Goal: Transaction & Acquisition: Purchase product/service

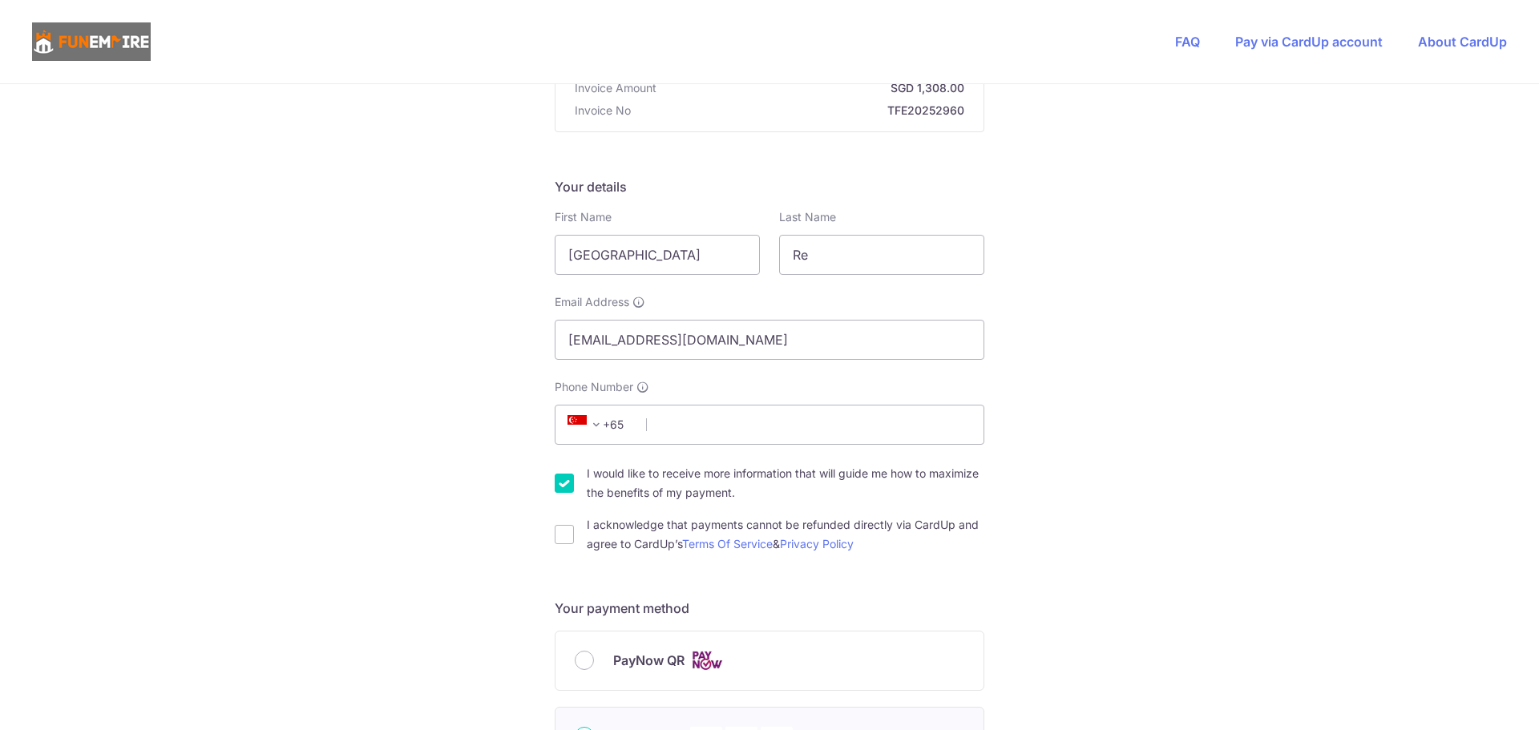
scroll to position [240, 0]
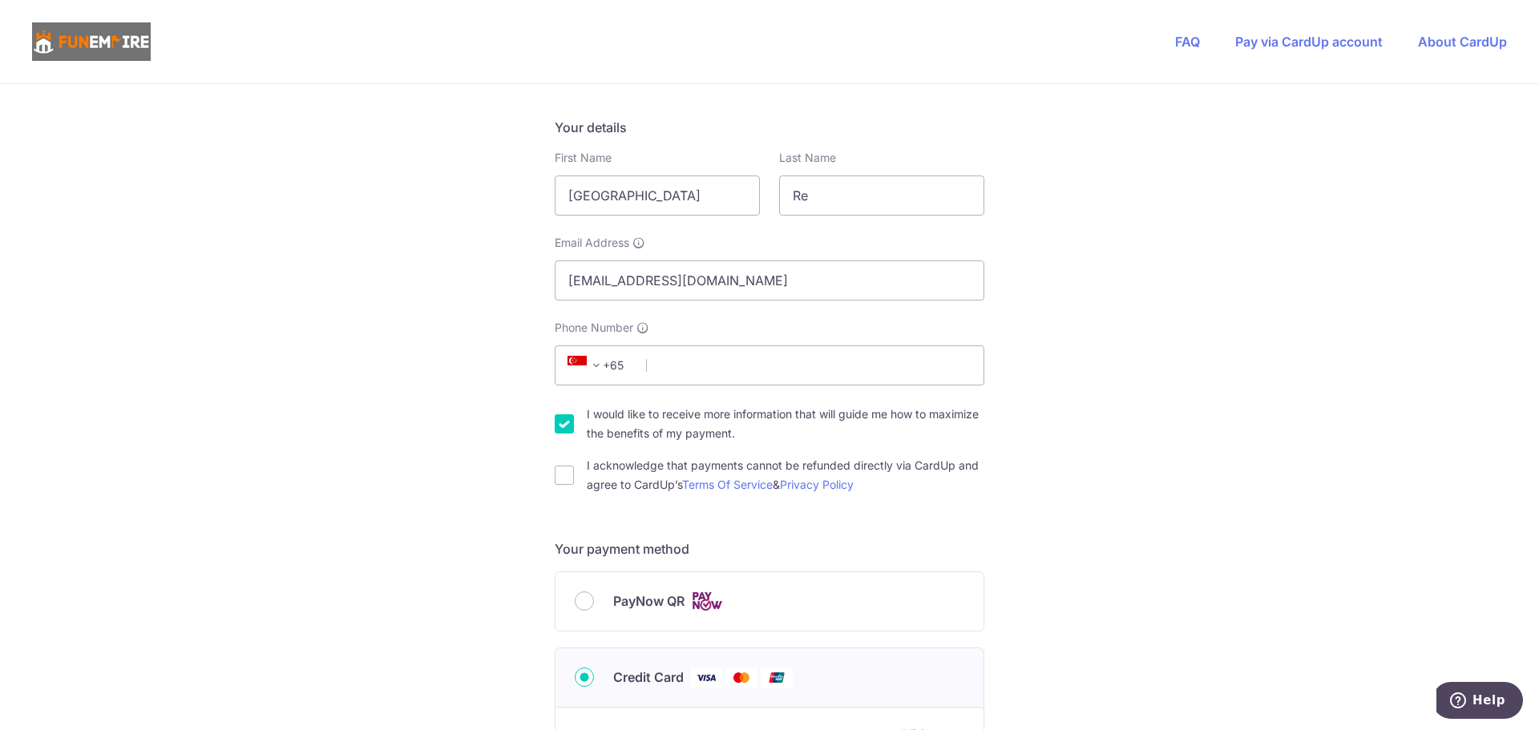
click at [1149, 448] on div "You are paying The Fun Empire Pte Ltd The Fun Empire Pte Ltd uses CardUp to acc…" at bounding box center [769, 625] width 1539 height 1563
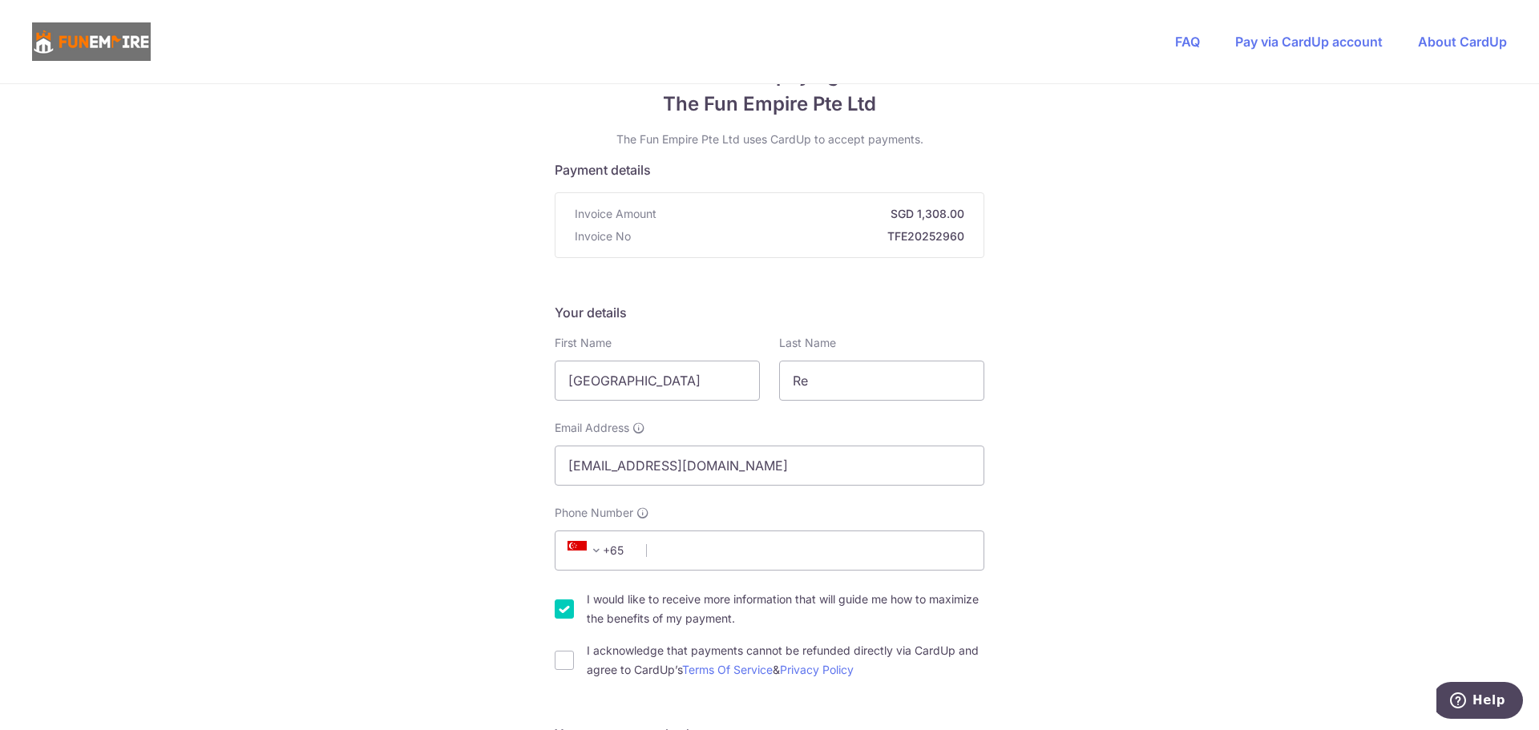
scroll to position [80, 0]
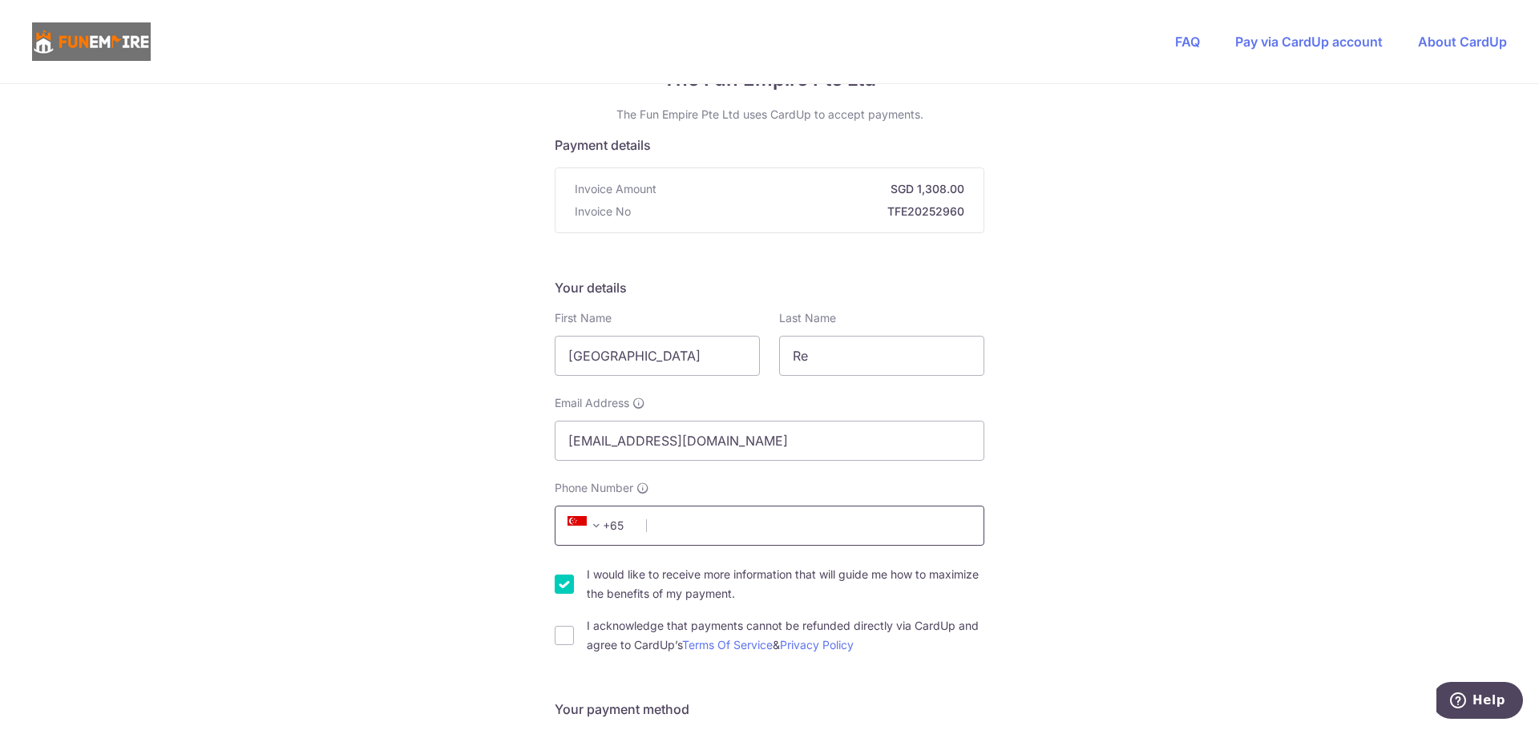
click at [799, 518] on input "Phone Number" at bounding box center [770, 526] width 430 height 40
type input "96309699"
click at [558, 636] on input "I acknowledge that payments cannot be refunded directly via CardUp and agree to…" at bounding box center [564, 635] width 19 height 19
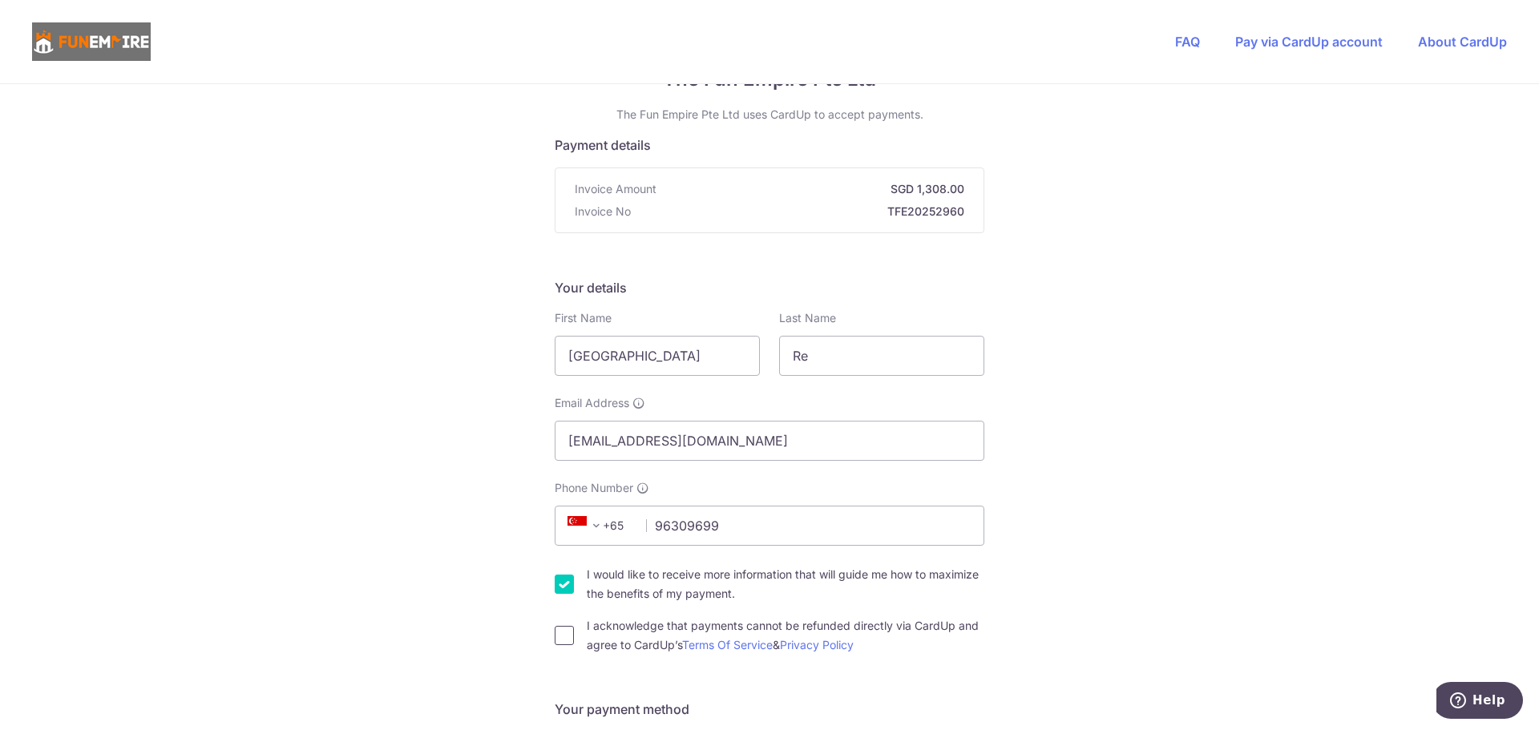
checkbox input "true"
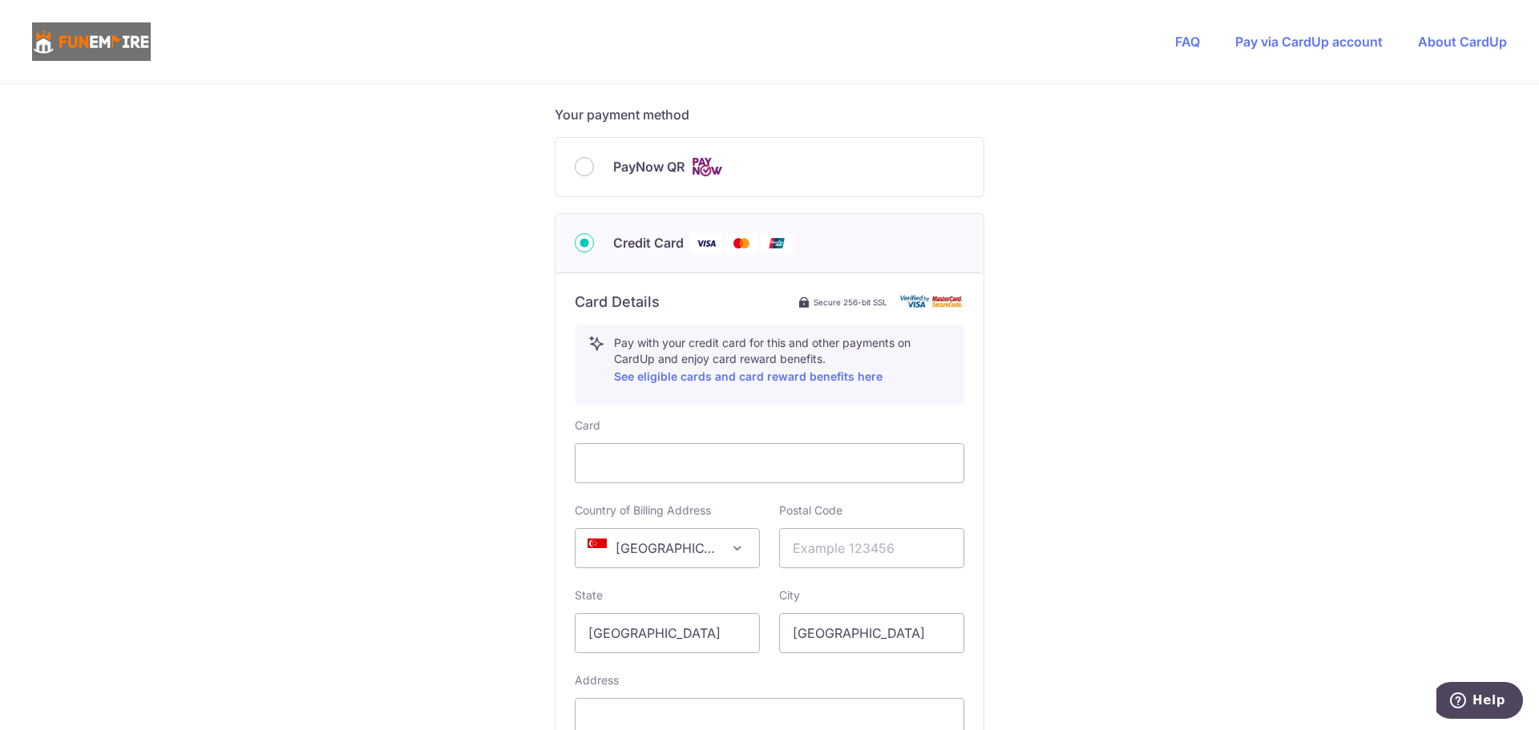
scroll to position [437, 0]
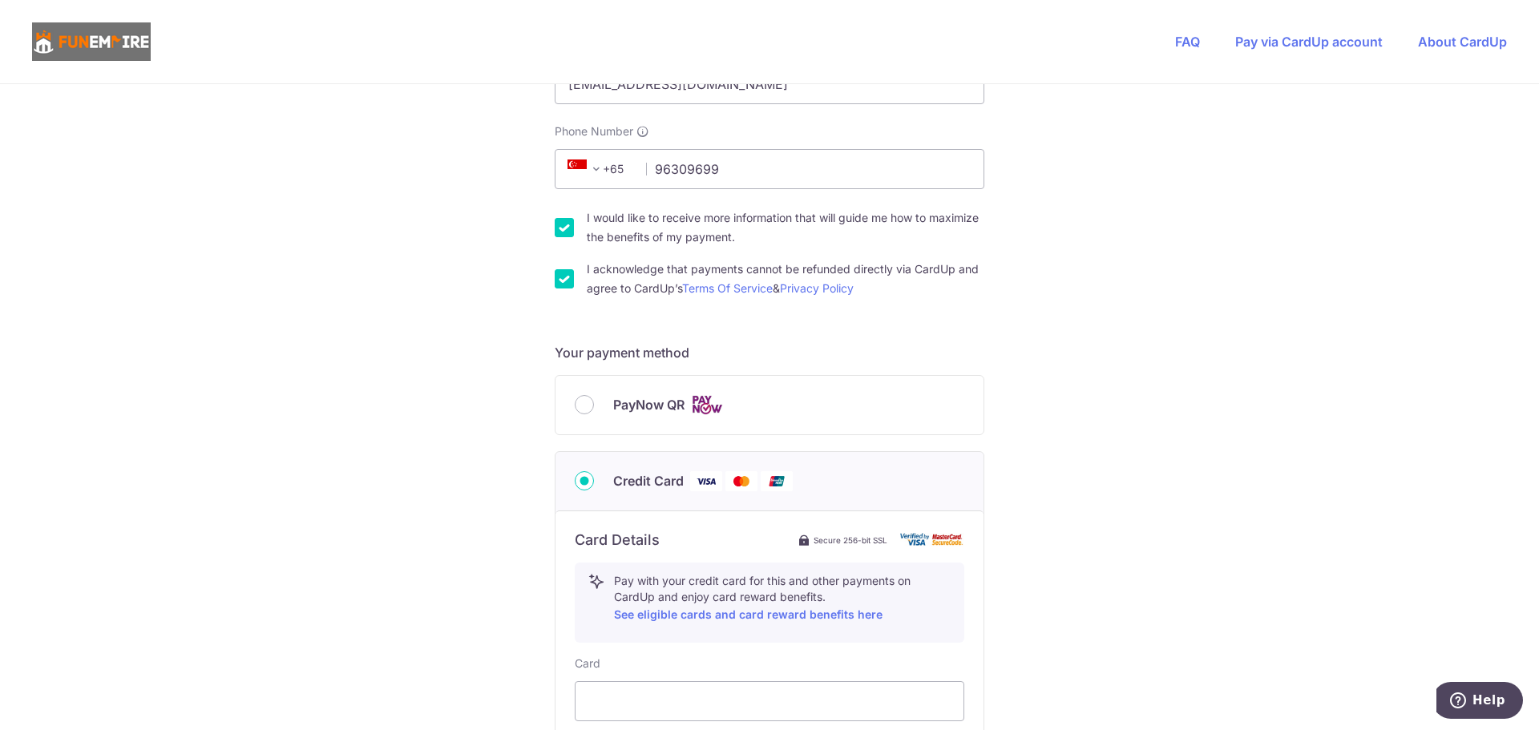
click at [584, 411] on input "PayNow QR" at bounding box center [584, 404] width 19 height 19
radio input "true"
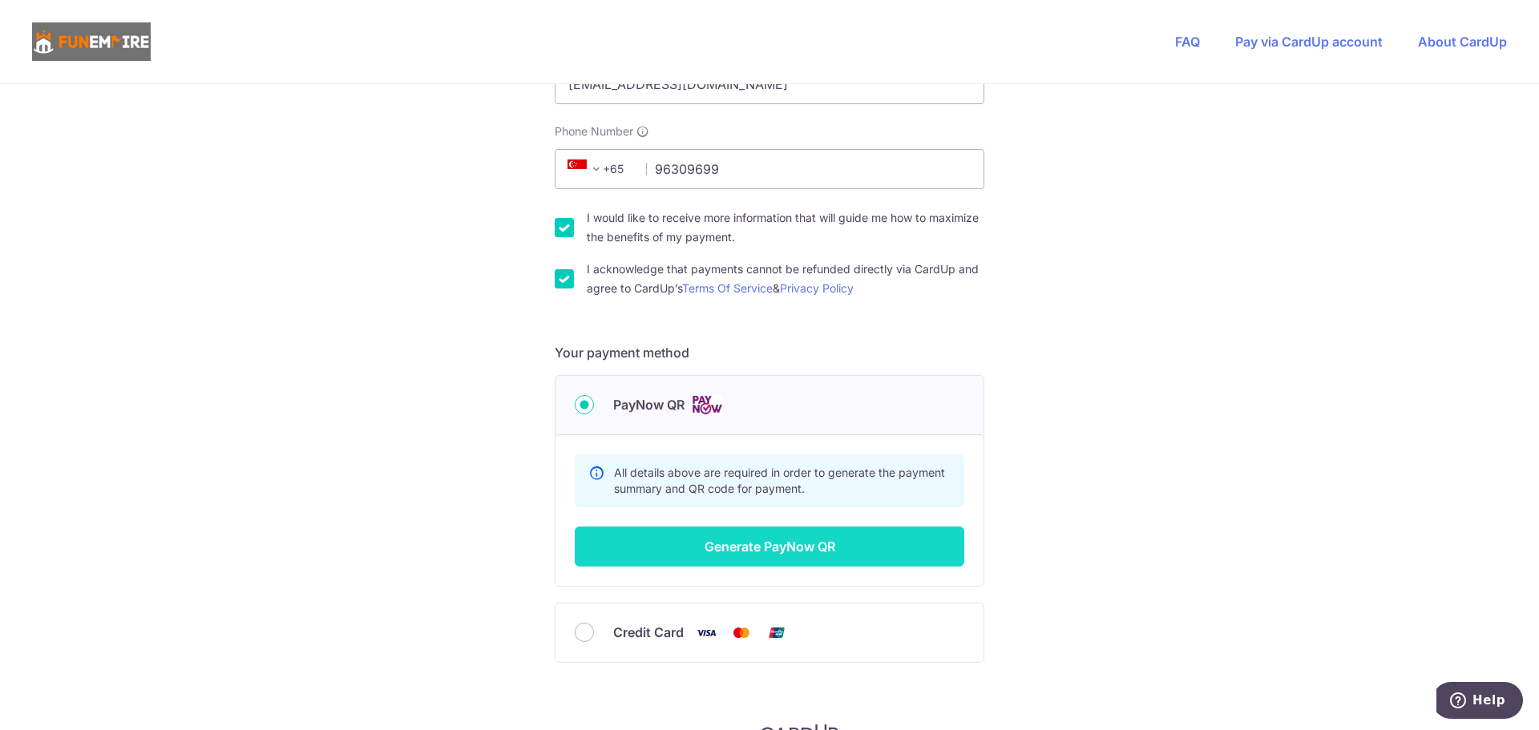
click at [829, 556] on button "Generate PayNow QR" at bounding box center [769, 546] width 389 height 40
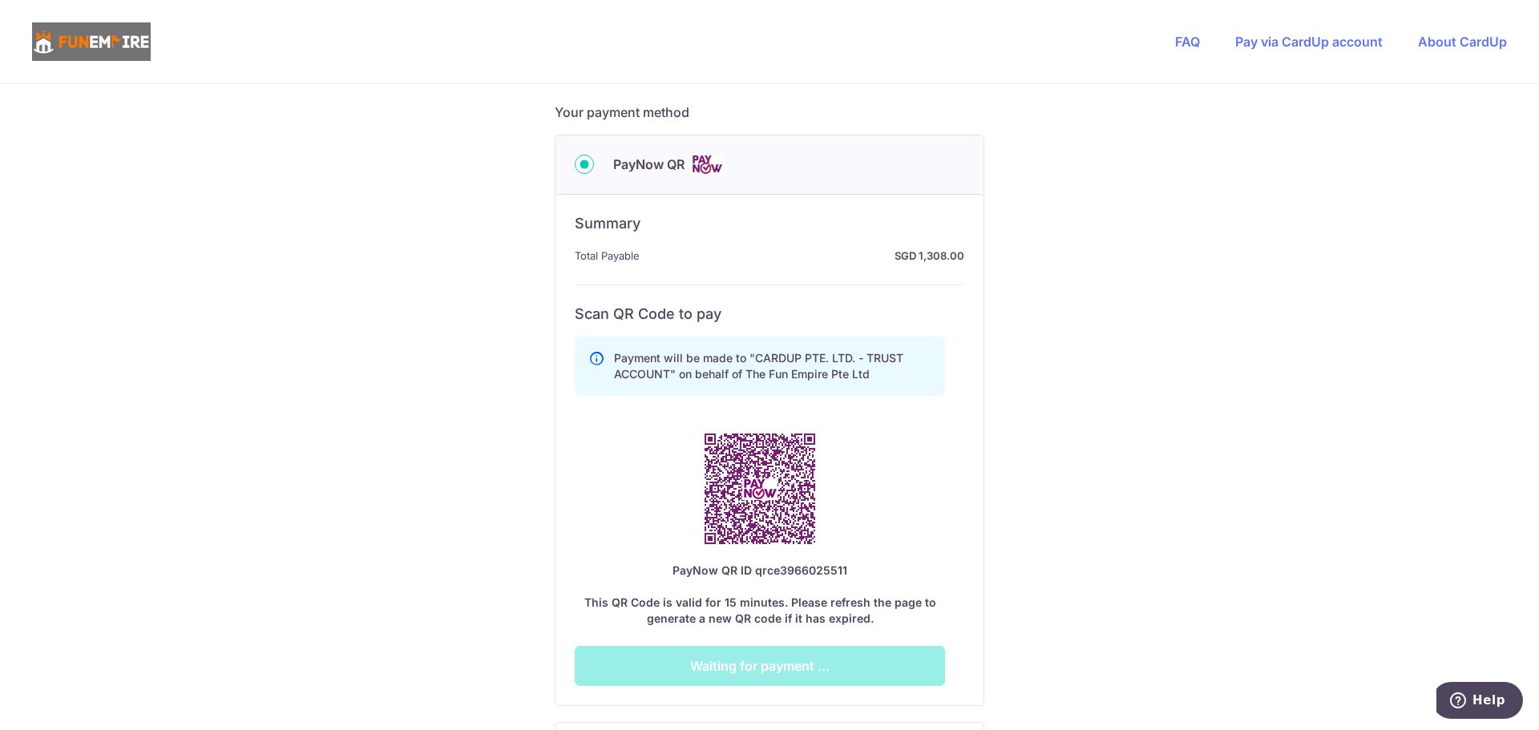
scroll to position [757, 0]
